Goal: Navigation & Orientation: Go to known website

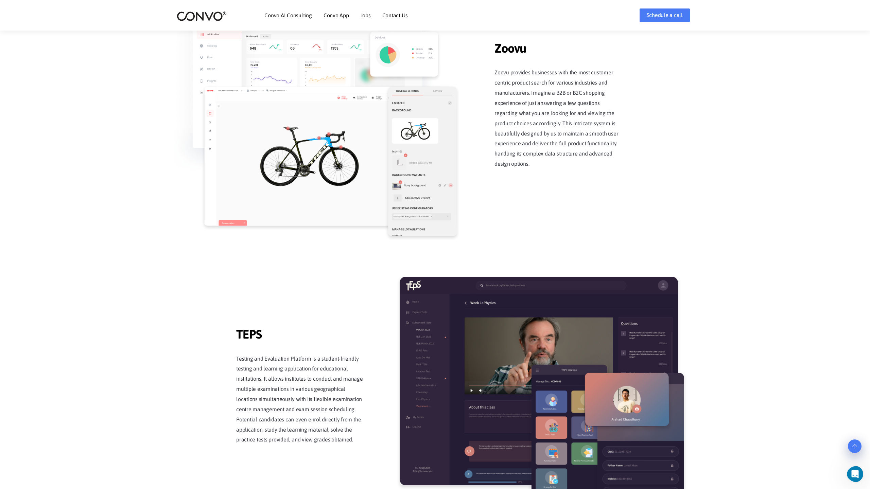
scroll to position [1332, 0]
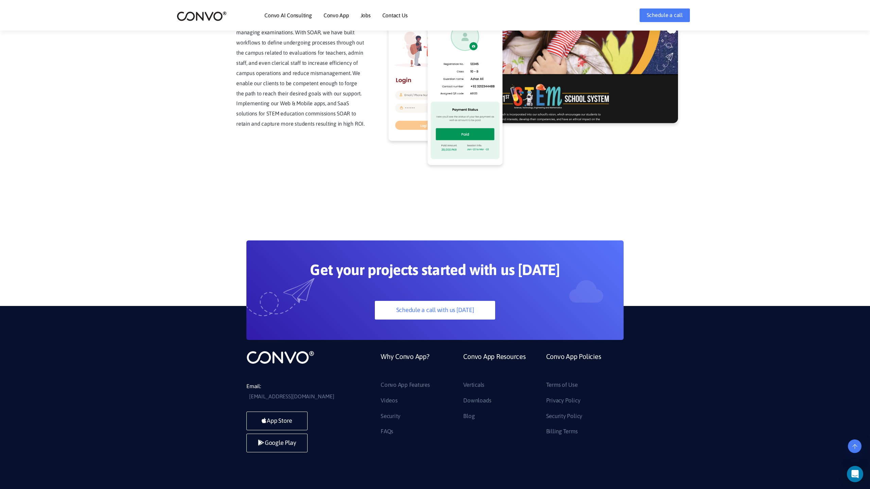
scroll to position [1730, 0]
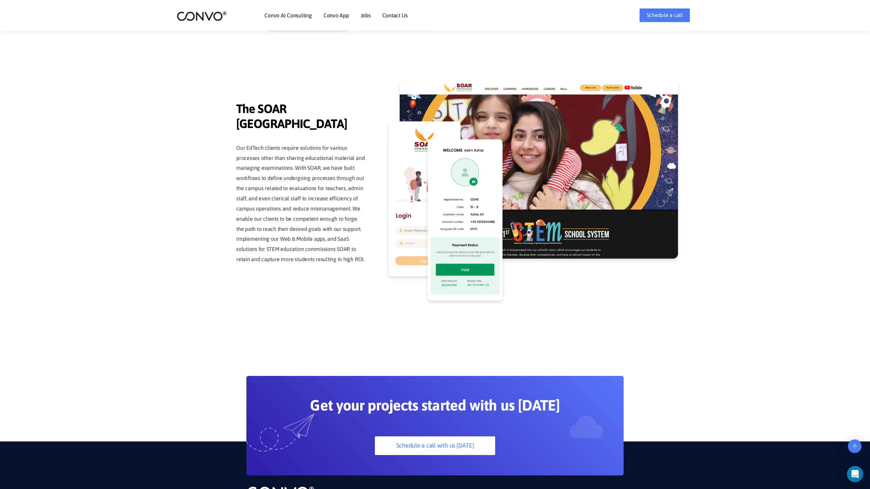
scroll to position [1730, 0]
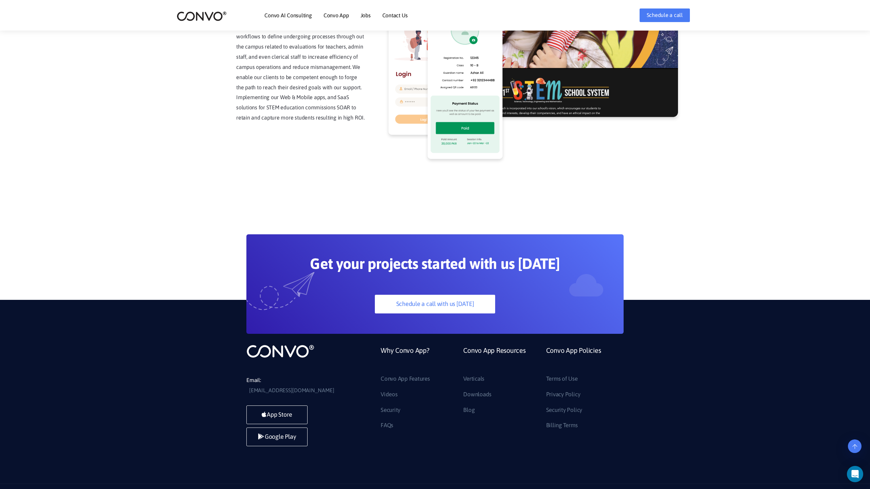
scroll to position [1730, 0]
